Goal: Navigation & Orientation: Find specific page/section

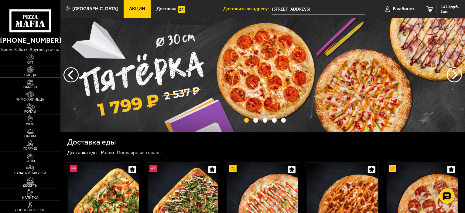
click at [32, 72] on img at bounding box center [30, 69] width 19 height 7
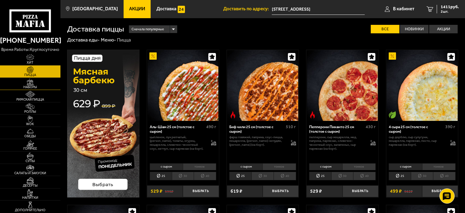
click at [29, 82] on img at bounding box center [30, 82] width 19 height 7
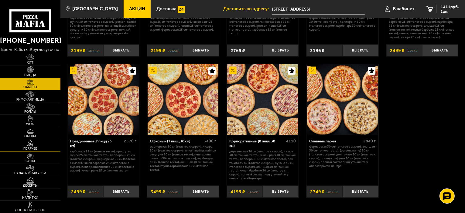
scroll to position [698, 0]
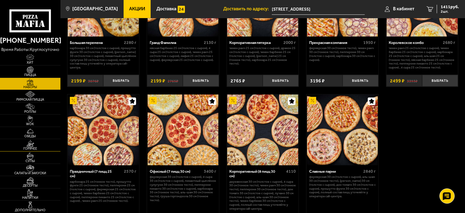
click at [29, 147] on span "Горячее" at bounding box center [30, 148] width 60 height 3
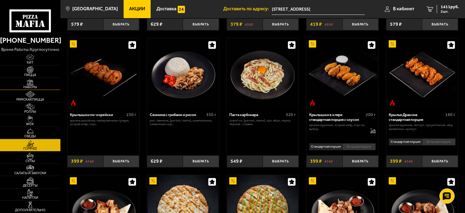
scroll to position [121, 0]
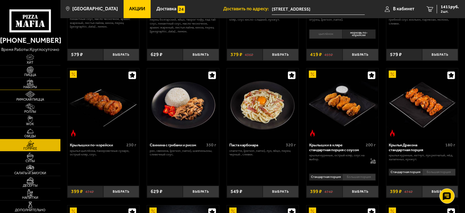
click at [29, 83] on img at bounding box center [30, 82] width 19 height 7
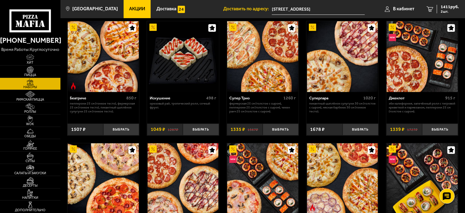
scroll to position [243, 0]
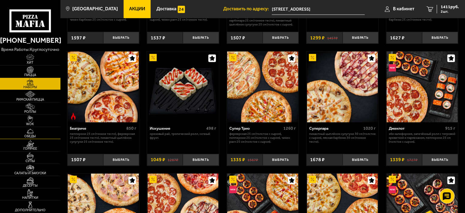
click at [27, 133] on img at bounding box center [30, 131] width 19 height 7
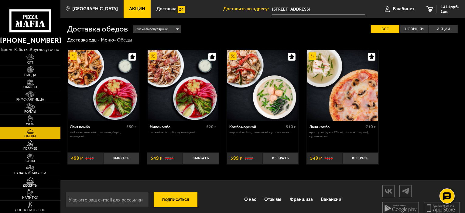
drag, startPoint x: 415, startPoint y: 1, endPoint x: 335, endPoint y: 29, distance: 85.0
click at [335, 29] on div "Сначала популярные Все Новинки Акции Пожелания Wok классический с рисом M Борщ …" at bounding box center [293, 29] width 330 height 9
